Goal: Check status: Check status

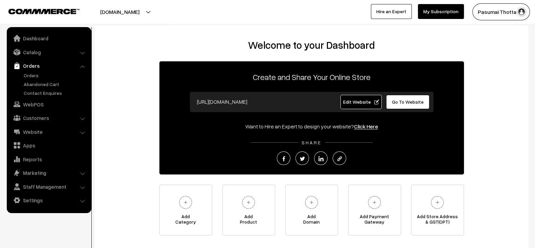
click at [41, 70] on link "Orders" at bounding box center [48, 66] width 81 height 12
click at [37, 74] on link "Orders" at bounding box center [55, 75] width 67 height 7
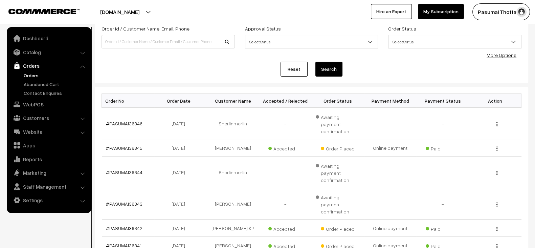
scroll to position [13, 0]
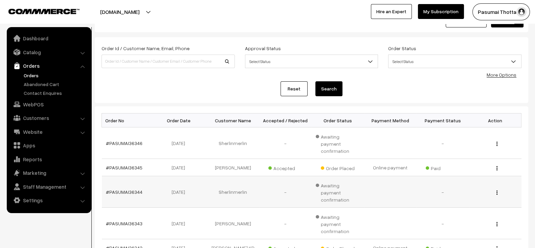
scroll to position [25, 0]
paste input "PASUMAI3620"
type input "PASUMAI3620"
click at [316, 81] on button "Search" at bounding box center [329, 88] width 27 height 15
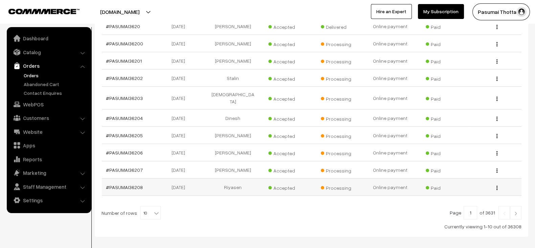
scroll to position [135, 0]
click at [144, 208] on span "10" at bounding box center [151, 213] width 20 height 14
select select "100"
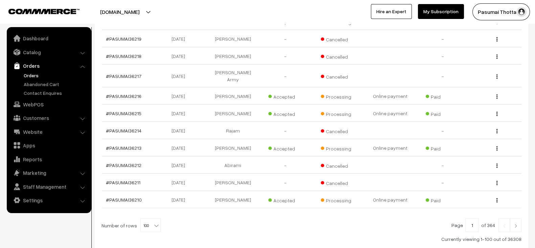
scroll to position [1698, 0]
click at [517, 223] on img at bounding box center [516, 225] width 6 height 4
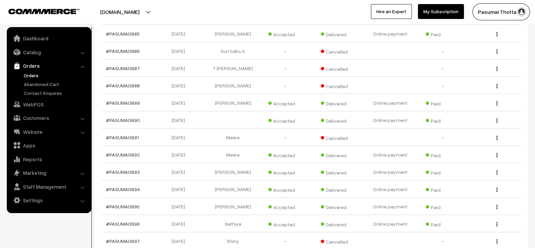
scroll to position [1709, 0]
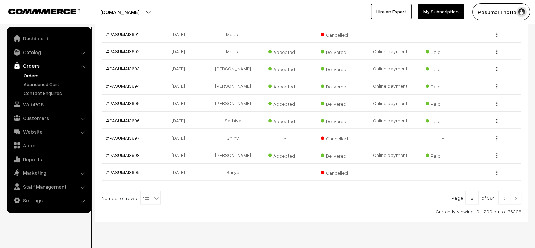
click at [507, 196] on img at bounding box center [504, 198] width 6 height 4
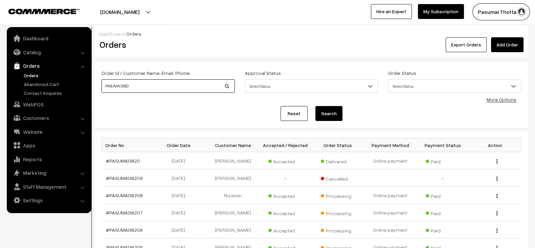
click at [212, 87] on input "PASUMAI3620" at bounding box center [168, 86] width 133 height 14
click at [150, 87] on input "PASUMAI3620" at bounding box center [168, 86] width 133 height 14
type input "3620"
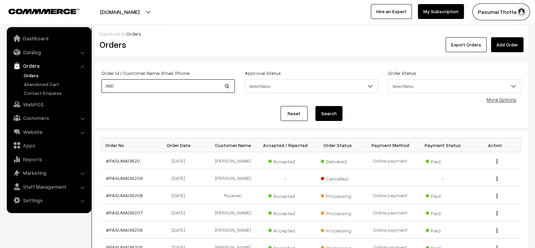
click at [316, 106] on button "Search" at bounding box center [329, 113] width 27 height 15
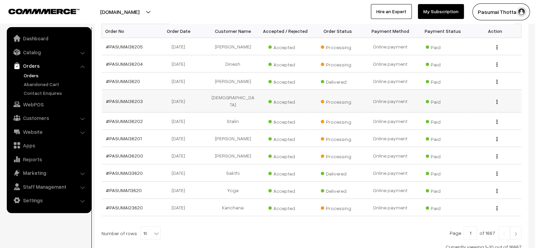
scroll to position [160, 0]
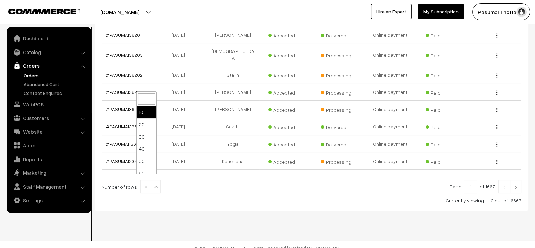
click at [154, 184] on b at bounding box center [156, 187] width 7 height 7
select select "100"
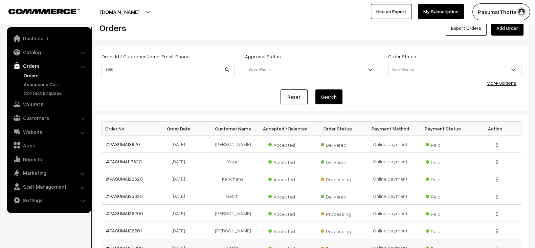
scroll to position [17, 0]
click at [168, 69] on input "3620" at bounding box center [168, 70] width 133 height 14
paste input "PASUMAI"
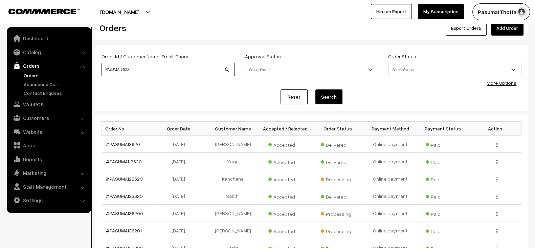
type input "PASUMAI3620"
click at [316, 89] on button "Search" at bounding box center [329, 96] width 27 height 15
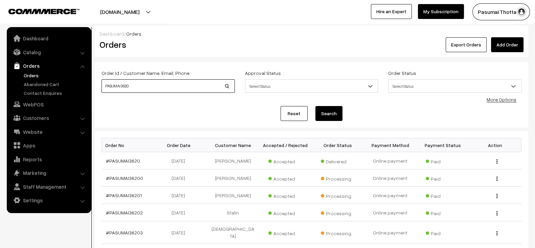
click at [121, 87] on input "PASUMAI3620" at bounding box center [168, 86] width 133 height 14
type input "3620"
click at [316, 106] on button "Search" at bounding box center [329, 113] width 27 height 15
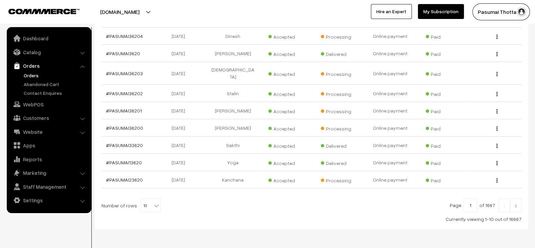
scroll to position [160, 0]
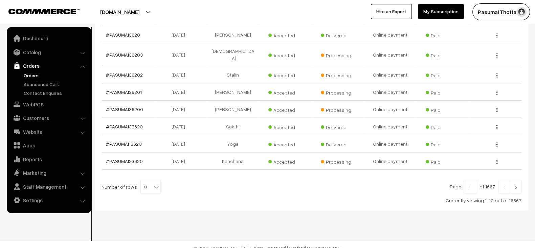
click at [153, 184] on b at bounding box center [156, 187] width 7 height 7
select select "100"
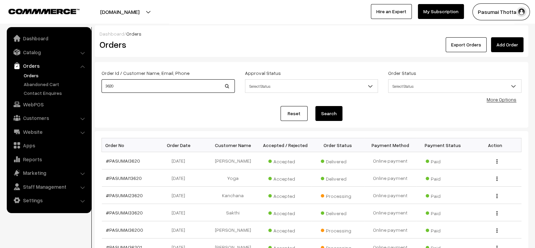
click at [155, 86] on input "3620" at bounding box center [168, 86] width 133 height 14
click at [316, 106] on button "Search" at bounding box center [329, 113] width 27 height 15
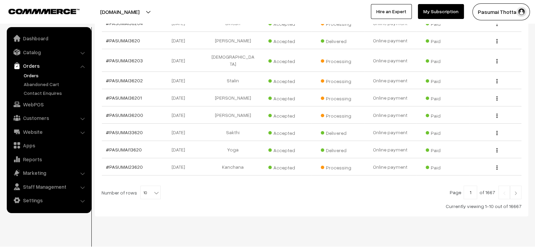
scroll to position [160, 0]
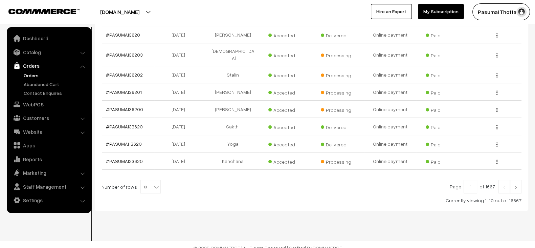
click at [147, 180] on span "10" at bounding box center [151, 187] width 20 height 14
select select "100"
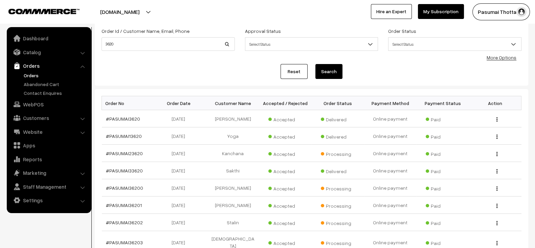
scroll to position [43, 0]
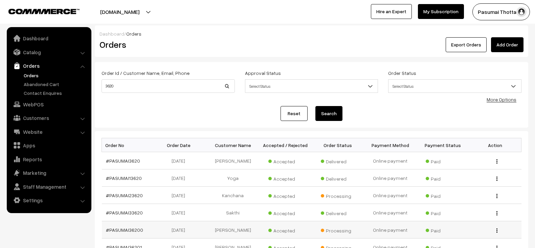
scroll to position [43, 0]
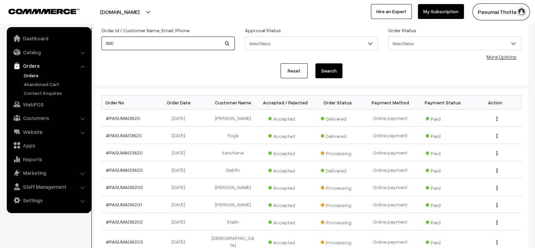
click at [165, 40] on input "3620" at bounding box center [168, 44] width 133 height 14
click at [316, 63] on button "Search" at bounding box center [329, 70] width 27 height 15
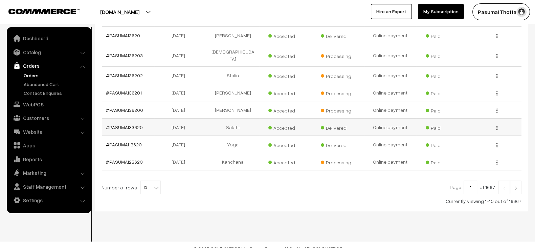
scroll to position [160, 0]
click at [153, 184] on b at bounding box center [156, 187] width 7 height 7
select select "100"
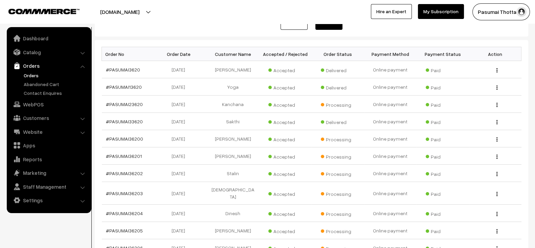
scroll to position [91, 0]
click at [146, 69] on td "#PASUMAI3620" at bounding box center [128, 69] width 52 height 17
copy tr "#PASUMAI3620"
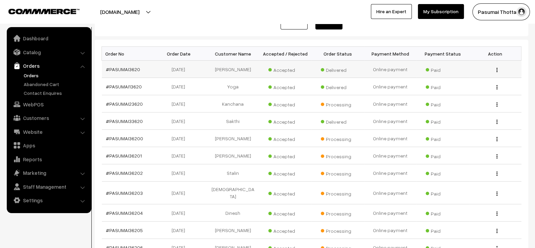
scroll to position [29, 0]
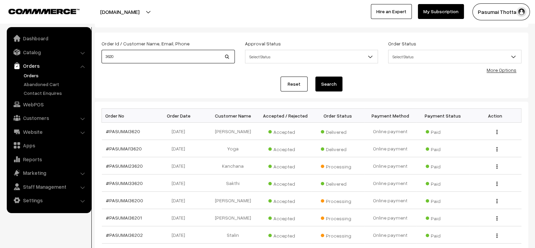
click at [156, 56] on input "3620" at bounding box center [168, 57] width 133 height 14
paste input "PASUMAI"
click at [156, 56] on input "PASUMAI3620" at bounding box center [168, 57] width 133 height 14
type input "PASUMAI3620"
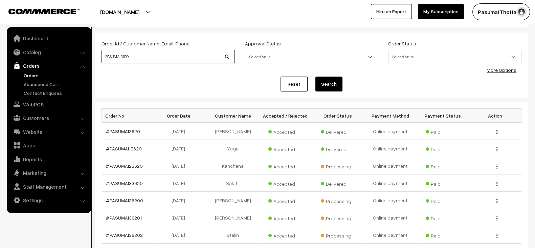
click at [316, 77] on button "Search" at bounding box center [329, 84] width 27 height 15
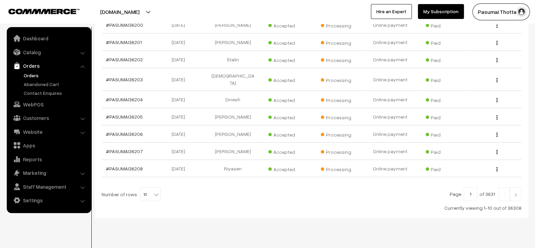
scroll to position [154, 0]
click at [144, 189] on span "10" at bounding box center [151, 194] width 20 height 14
select select "100"
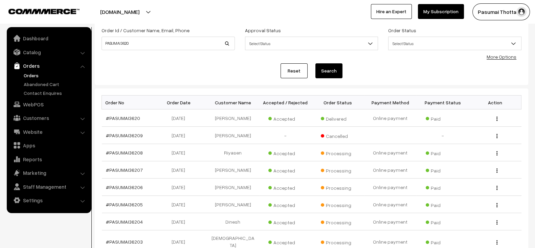
scroll to position [43, 0]
click at [170, 127] on td "[DATE]" at bounding box center [180, 134] width 52 height 17
click at [147, 153] on td "#PASUMAI36208" at bounding box center [128, 152] width 52 height 17
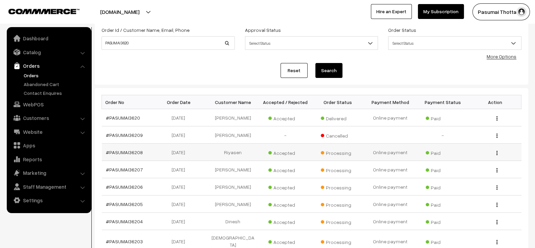
copy tr "#PASUMAI36208"
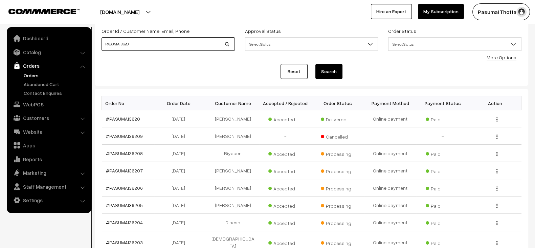
click at [169, 47] on input "PASUMAI3620" at bounding box center [168, 44] width 133 height 14
click at [316, 64] on button "Search" at bounding box center [329, 71] width 27 height 15
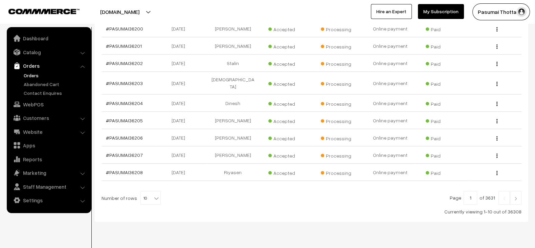
scroll to position [150, 0]
click at [153, 194] on b at bounding box center [156, 197] width 7 height 7
select select "40"
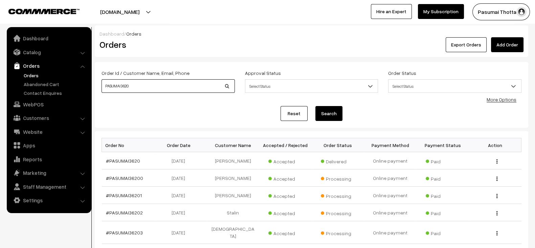
click at [157, 89] on input "PASUMAI3620" at bounding box center [168, 86] width 133 height 14
click at [316, 106] on button "Search" at bounding box center [329, 113] width 27 height 15
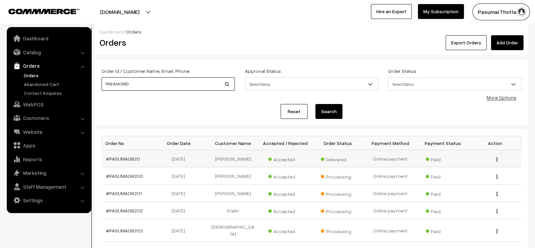
scroll to position [3, 0]
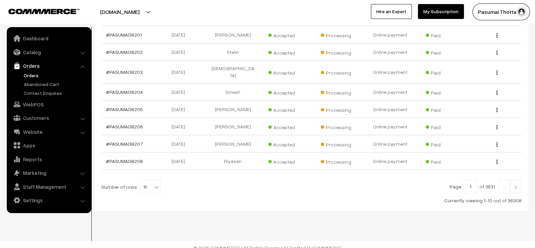
scroll to position [150, 0]
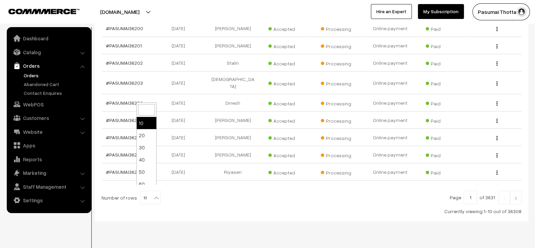
click at [153, 194] on b at bounding box center [156, 197] width 7 height 7
select select "50"
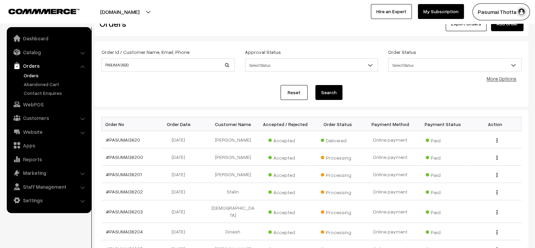
scroll to position [25, 0]
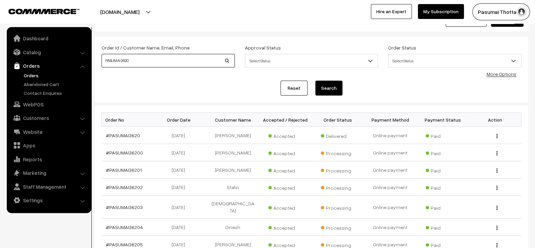
click at [149, 60] on input "PASUMAI3620" at bounding box center [168, 61] width 133 height 14
click at [169, 57] on input "PASUMAI3620" at bounding box center [168, 61] width 133 height 14
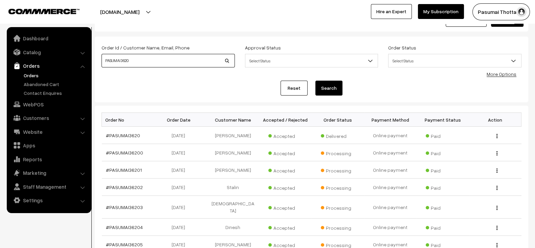
click at [169, 57] on input "PASUMAI3620" at bounding box center [168, 61] width 133 height 14
type input "35970"
click at [316, 81] on button "Search" at bounding box center [329, 88] width 27 height 15
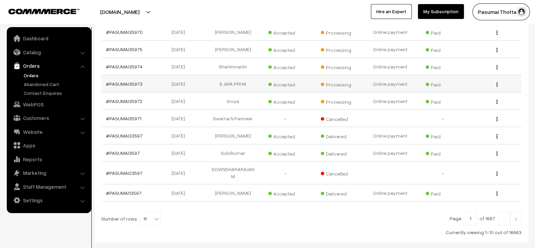
scroll to position [126, 0]
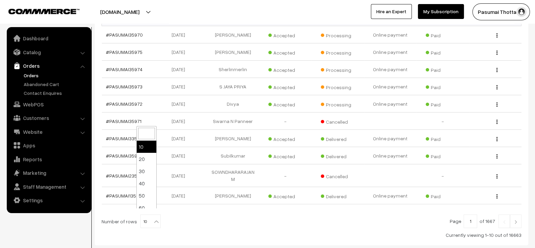
click at [141, 216] on span "10" at bounding box center [151, 222] width 20 height 14
select select "100"
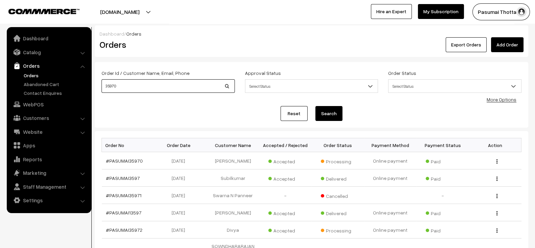
click at [165, 87] on input "35970" at bounding box center [168, 86] width 133 height 14
click at [316, 106] on button "Search" at bounding box center [329, 113] width 27 height 15
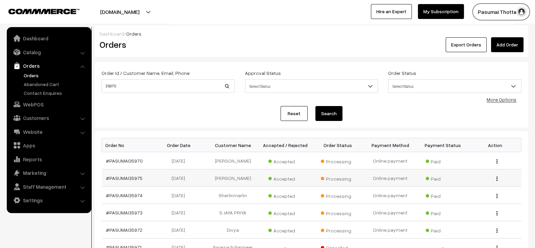
click at [144, 179] on td "#PASUMAI35975" at bounding box center [128, 177] width 52 height 17
drag, startPoint x: 128, startPoint y: 181, endPoint x: 137, endPoint y: 180, distance: 8.8
click at [137, 180] on td "#PASUMAI35975" at bounding box center [128, 177] width 52 height 17
copy link "3597"
click at [142, 85] on input "35970" at bounding box center [168, 86] width 133 height 14
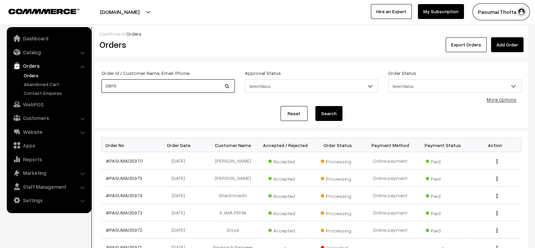
click at [142, 85] on input "35970" at bounding box center [168, 86] width 133 height 14
paste input
click at [142, 85] on input "3597" at bounding box center [168, 86] width 133 height 14
type input "3597"
click at [150, 174] on td "#PASUMAI35975" at bounding box center [128, 177] width 52 height 17
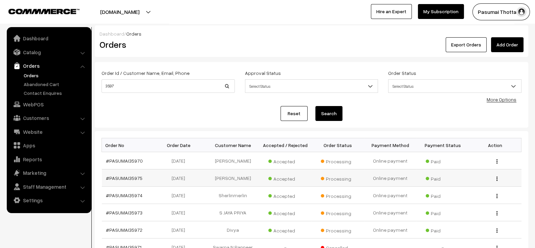
click at [150, 174] on td "#PASUMAI35975" at bounding box center [128, 177] width 52 height 17
copy tr "#PASUMAI35975"
click at [150, 174] on td "#PASUMAI35975" at bounding box center [128, 177] width 52 height 17
click at [173, 88] on input "3597" at bounding box center [168, 86] width 133 height 14
click at [316, 106] on button "Search" at bounding box center [329, 113] width 27 height 15
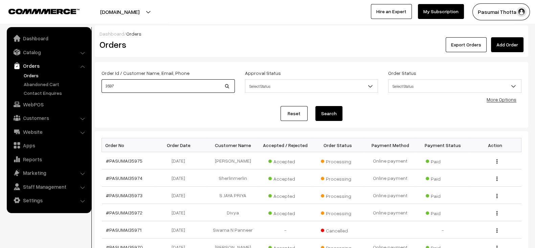
click at [164, 88] on input "3597" at bounding box center [168, 86] width 133 height 14
paste input "620"
type input "3620"
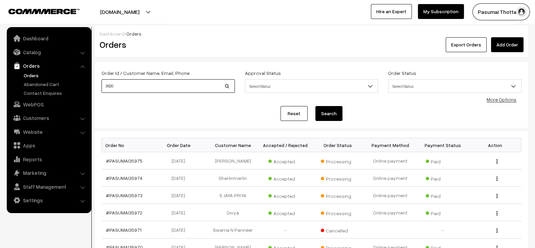
click at [316, 106] on button "Search" at bounding box center [329, 113] width 27 height 15
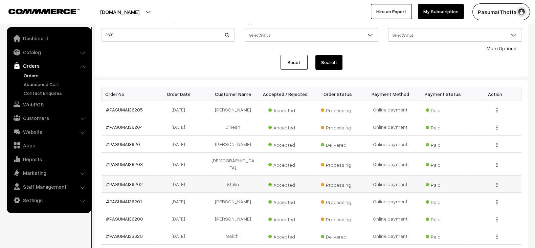
scroll to position [160, 0]
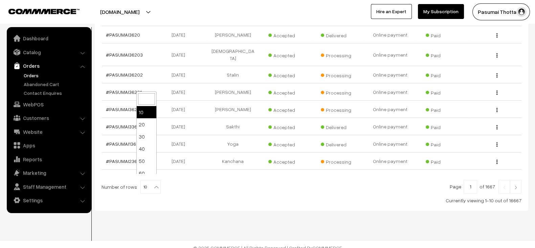
click at [153, 184] on b at bounding box center [156, 187] width 7 height 7
select select "100"
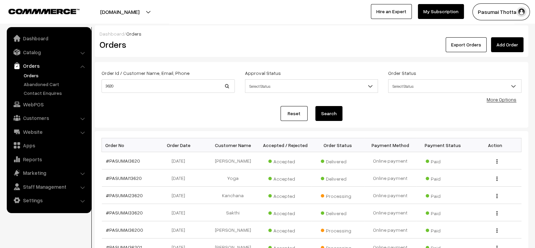
click at [337, 111] on button "Search" at bounding box center [329, 113] width 27 height 15
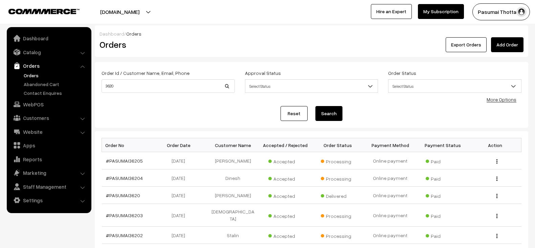
click at [152, 84] on input "3620" at bounding box center [168, 86] width 133 height 14
drag, startPoint x: 0, startPoint y: 0, endPoint x: 152, endPoint y: 84, distance: 173.5
click at [152, 84] on input "3620" at bounding box center [168, 86] width 133 height 14
click at [295, 108] on link "Reset" at bounding box center [294, 113] width 27 height 15
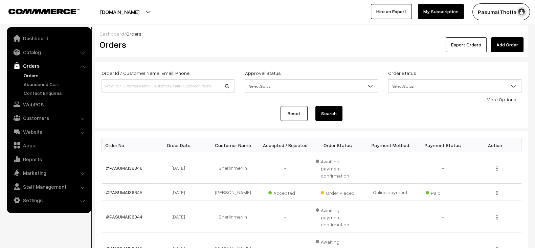
click at [284, 109] on link "Reset" at bounding box center [294, 113] width 27 height 15
drag, startPoint x: 144, startPoint y: 166, endPoint x: 109, endPoint y: 167, distance: 35.2
click at [109, 167] on td "#PASUMAI36346" at bounding box center [128, 167] width 52 height 31
copy link "PASUMAI36346"
click at [154, 92] on input at bounding box center [168, 86] width 133 height 14
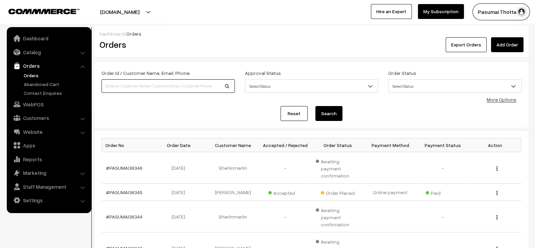
paste input "PASUMAI36346"
type input "PASUMAI36346"
click at [316, 106] on button "Search" at bounding box center [329, 113] width 27 height 15
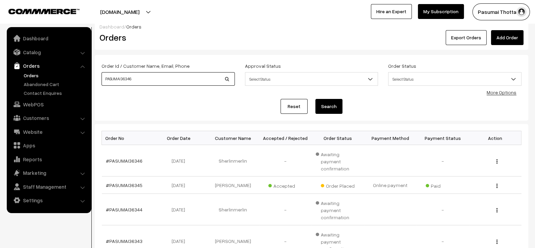
scroll to position [8, 0]
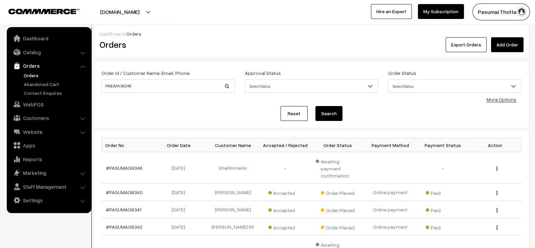
drag, startPoint x: 0, startPoint y: 0, endPoint x: 294, endPoint y: 109, distance: 313.2
click at [294, 109] on link "Reset" at bounding box center [294, 113] width 27 height 15
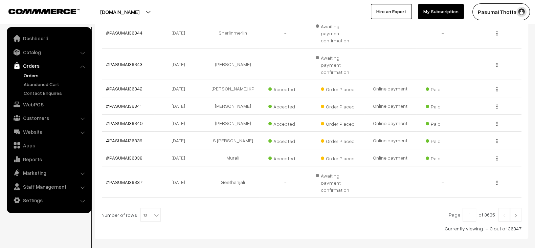
scroll to position [183, 0]
click at [141, 209] on span "10" at bounding box center [151, 216] width 20 height 14
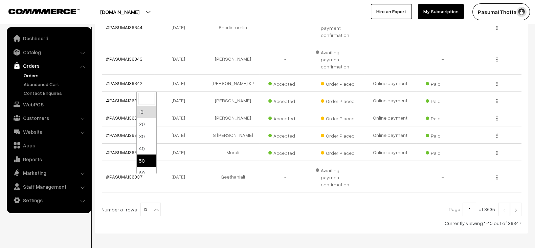
scroll to position [54, 0]
select select "100"
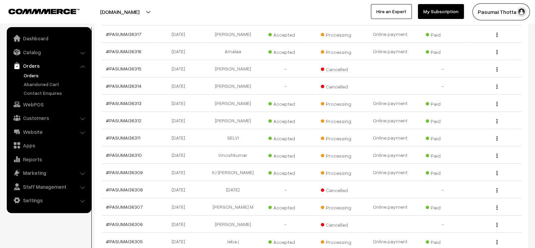
scroll to position [713, 0]
drag, startPoint x: 146, startPoint y: 111, endPoint x: 109, endPoint y: 110, distance: 36.2
click at [109, 146] on td "#PASUMAI36310" at bounding box center [128, 154] width 52 height 17
copy link "PASUMAI36310"
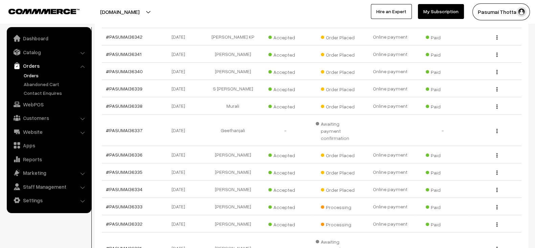
scroll to position [0, 0]
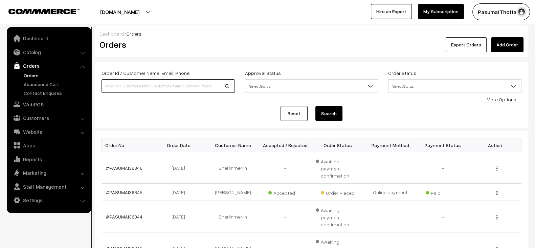
click at [181, 85] on input at bounding box center [168, 86] width 133 height 14
paste input "PASUMAI36310"
type input "PASUMAI36310"
click at [316, 106] on button "Search" at bounding box center [329, 113] width 27 height 15
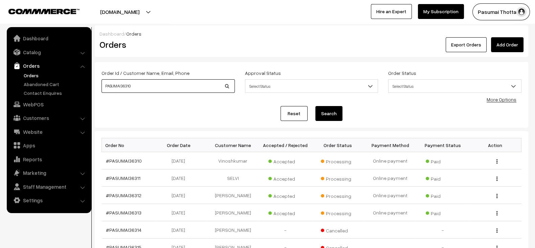
click at [181, 85] on input "PASUMAI36310" at bounding box center [168, 86] width 133 height 14
click at [316, 106] on button "Search" at bounding box center [329, 113] width 27 height 15
click at [289, 112] on link "Reset" at bounding box center [294, 113] width 27 height 15
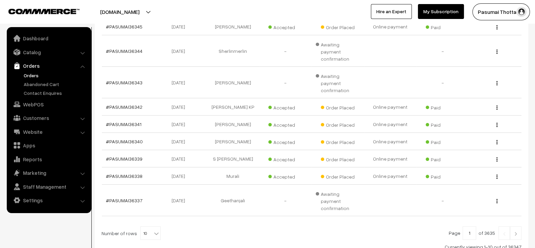
scroll to position [189, 0]
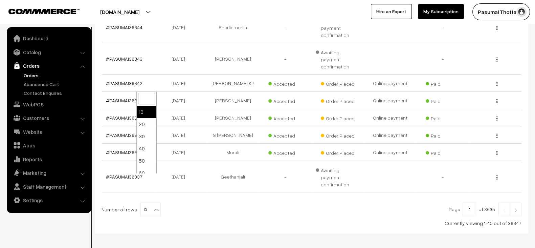
click at [143, 203] on span "10" at bounding box center [151, 210] width 20 height 14
select select "100"
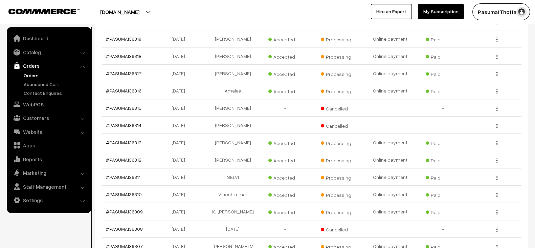
scroll to position [673, 0]
drag, startPoint x: 145, startPoint y: 168, endPoint x: 109, endPoint y: 168, distance: 36.6
click at [109, 203] on td "#PASUMAI36309" at bounding box center [128, 211] width 52 height 17
copy link "PASUMAI36309"
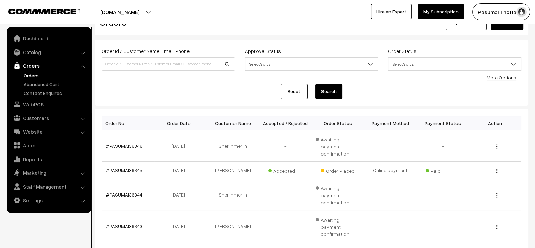
scroll to position [0, 0]
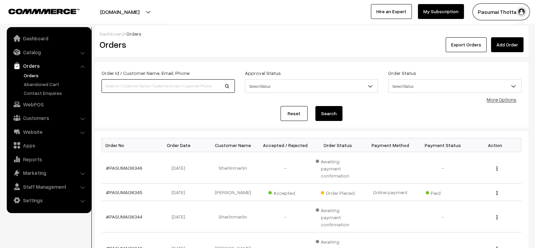
click at [168, 87] on input at bounding box center [168, 86] width 133 height 14
paste input "PASUMAI36309"
type input "PASUMAI36309"
click at [316, 106] on button "Search" at bounding box center [329, 113] width 27 height 15
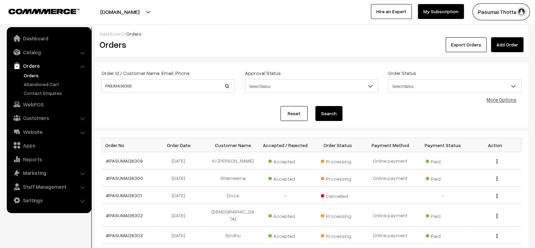
click at [298, 114] on link "Reset" at bounding box center [294, 113] width 27 height 15
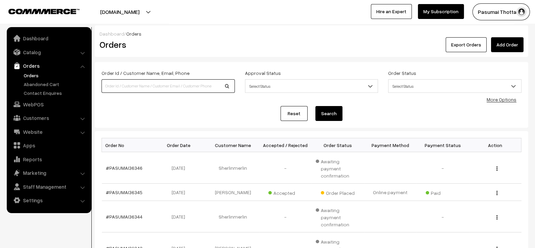
click at [163, 85] on input at bounding box center [168, 86] width 133 height 14
paste input "PASUMAI36309"
type input "PASUMAI36309"
click at [316, 106] on button "Search" at bounding box center [329, 113] width 27 height 15
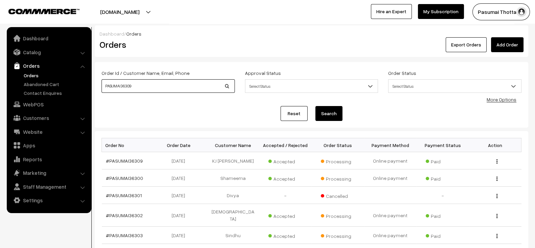
click at [316, 106] on button "Search" at bounding box center [329, 113] width 27 height 15
click at [506, 101] on link "More Options" at bounding box center [502, 100] width 30 height 6
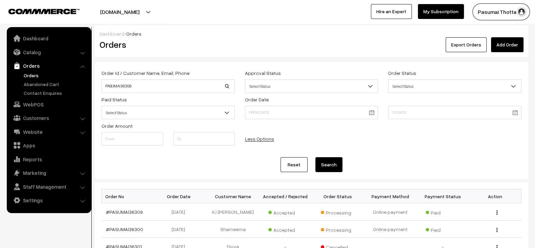
click at [294, 159] on link "Reset" at bounding box center [294, 164] width 27 height 15
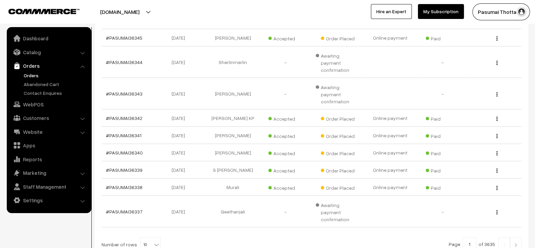
scroll to position [189, 0]
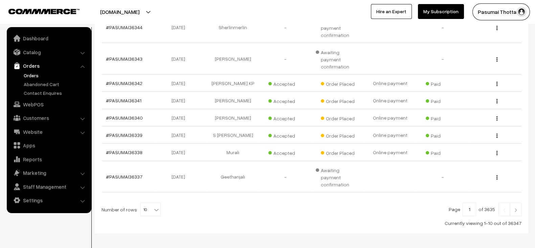
click at [153, 206] on b at bounding box center [156, 209] width 7 height 7
select select "100"
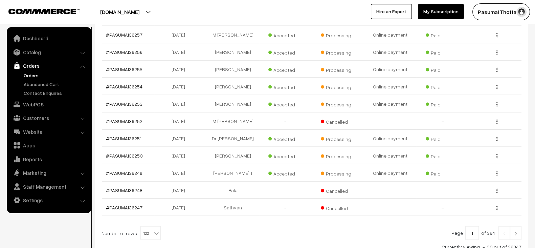
scroll to position [1762, 0]
